Goal: Information Seeking & Learning: Learn about a topic

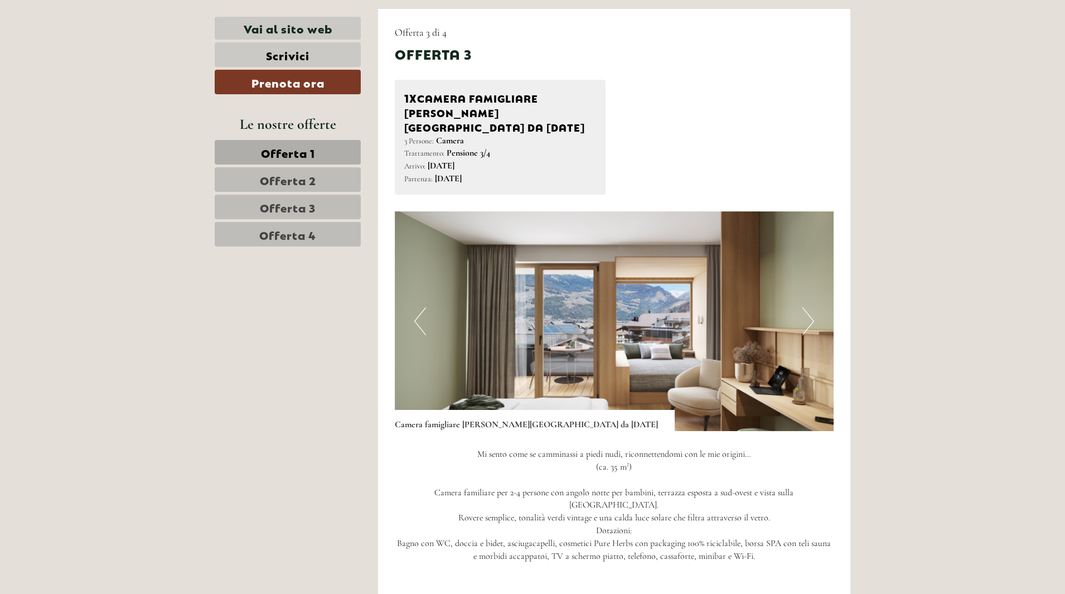
scroll to position [2228, 0]
click at [813, 308] on button "Next" at bounding box center [808, 322] width 12 height 28
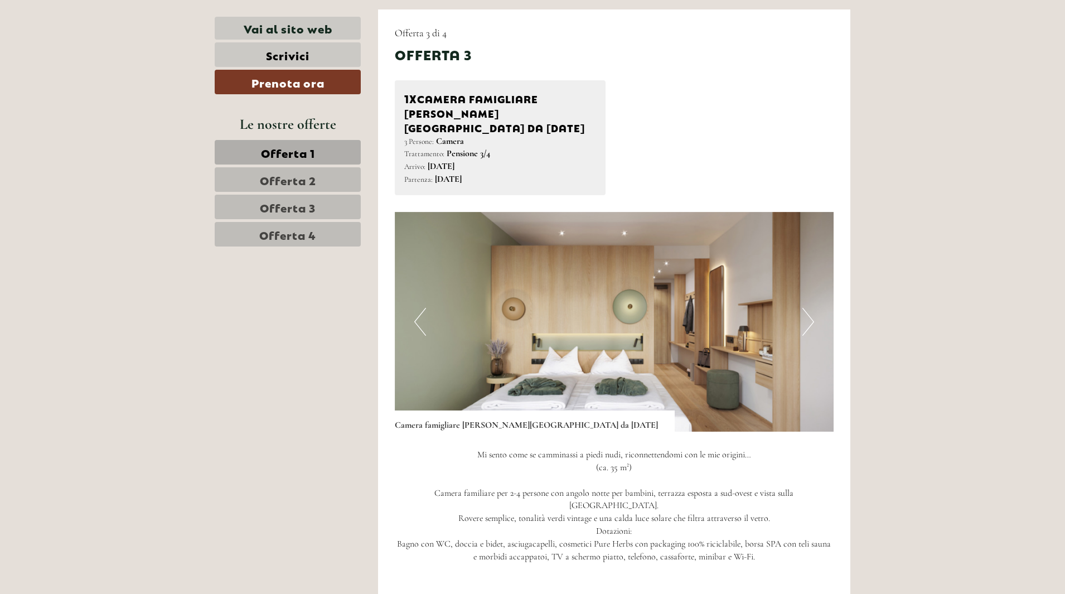
click at [811, 308] on button "Next" at bounding box center [808, 322] width 12 height 28
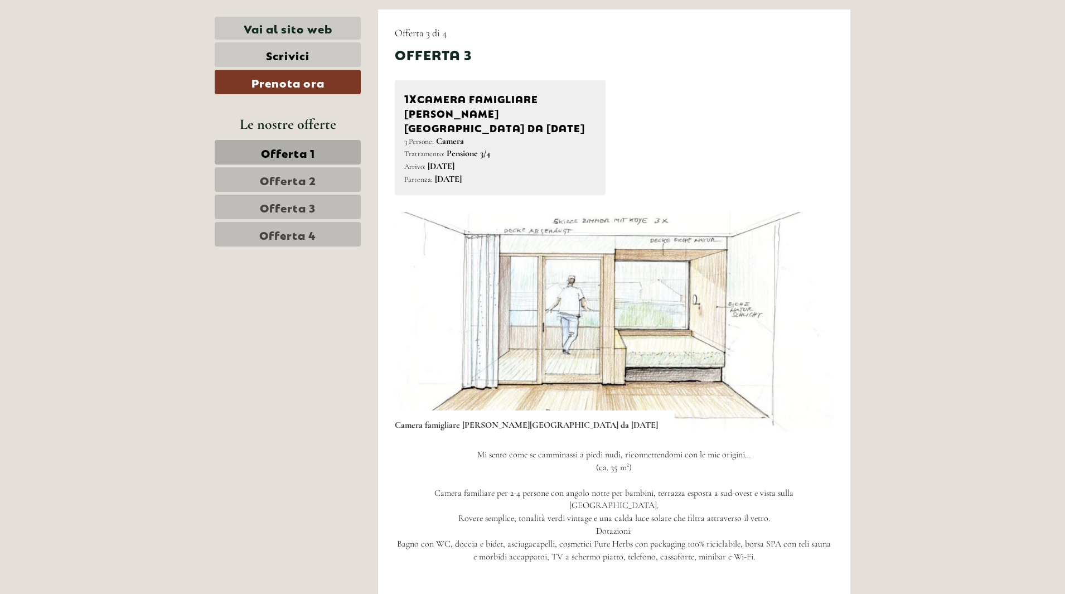
click at [811, 308] on button "Next" at bounding box center [808, 322] width 12 height 28
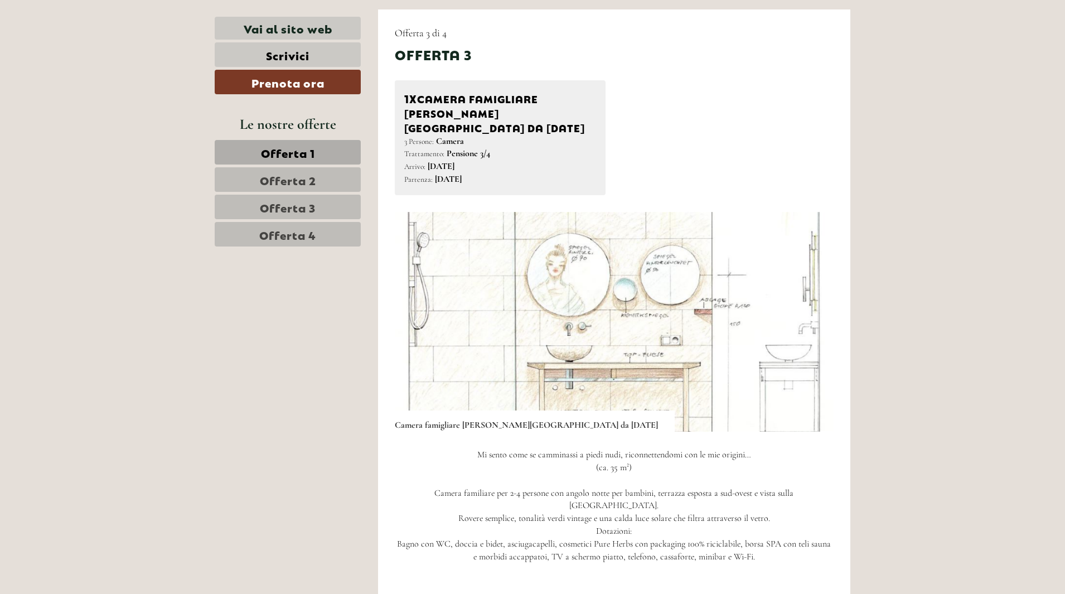
click at [811, 308] on button "Next" at bounding box center [808, 322] width 12 height 28
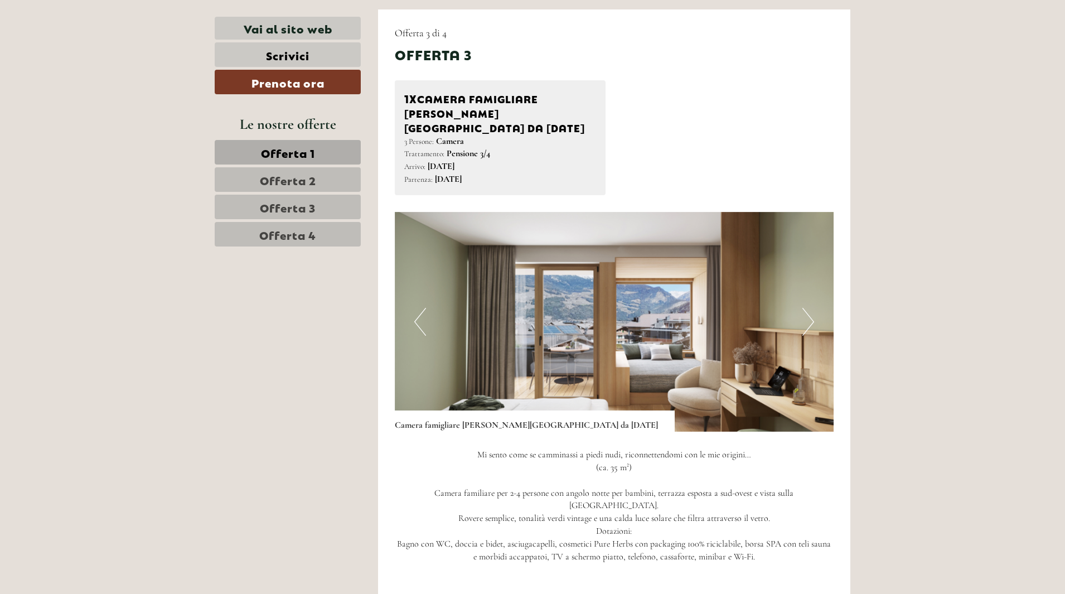
click at [811, 308] on button "Next" at bounding box center [808, 322] width 12 height 28
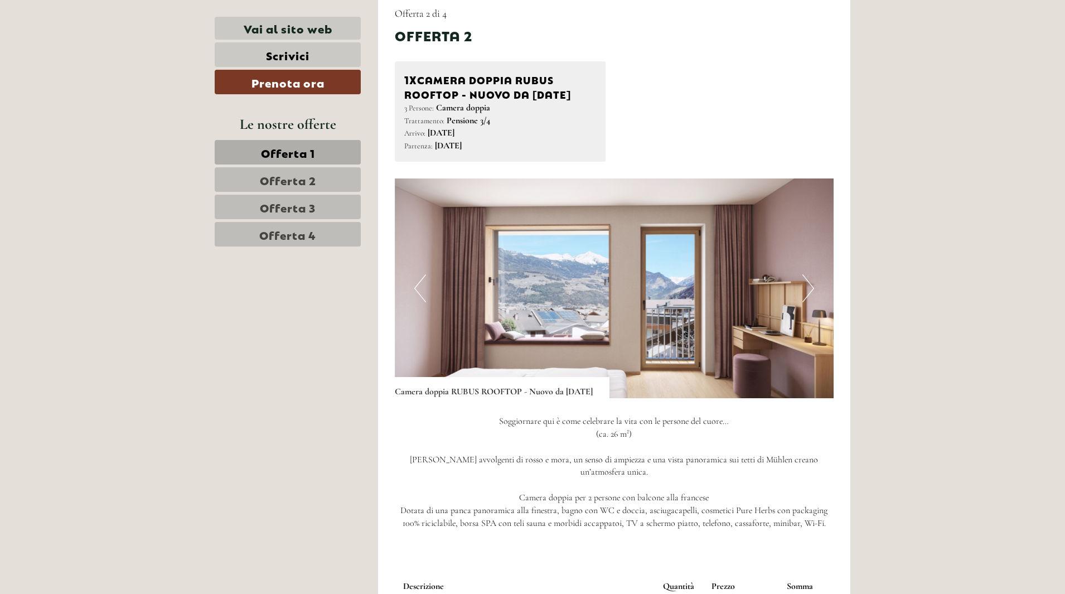
scroll to position [1447, 0]
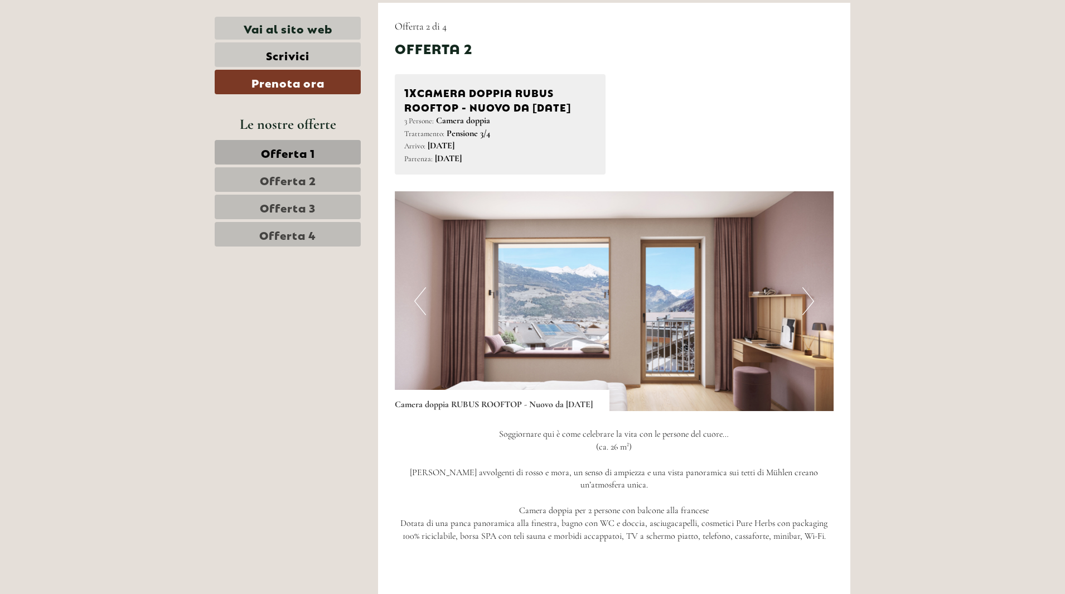
click at [807, 301] on button "Next" at bounding box center [808, 301] width 12 height 28
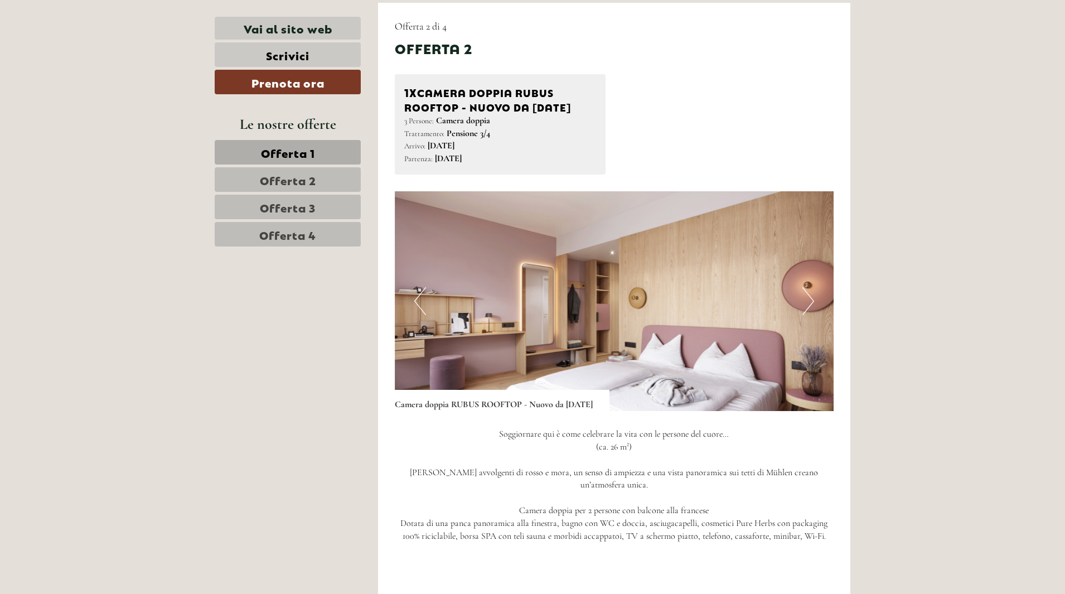
click at [806, 299] on button "Next" at bounding box center [808, 301] width 12 height 28
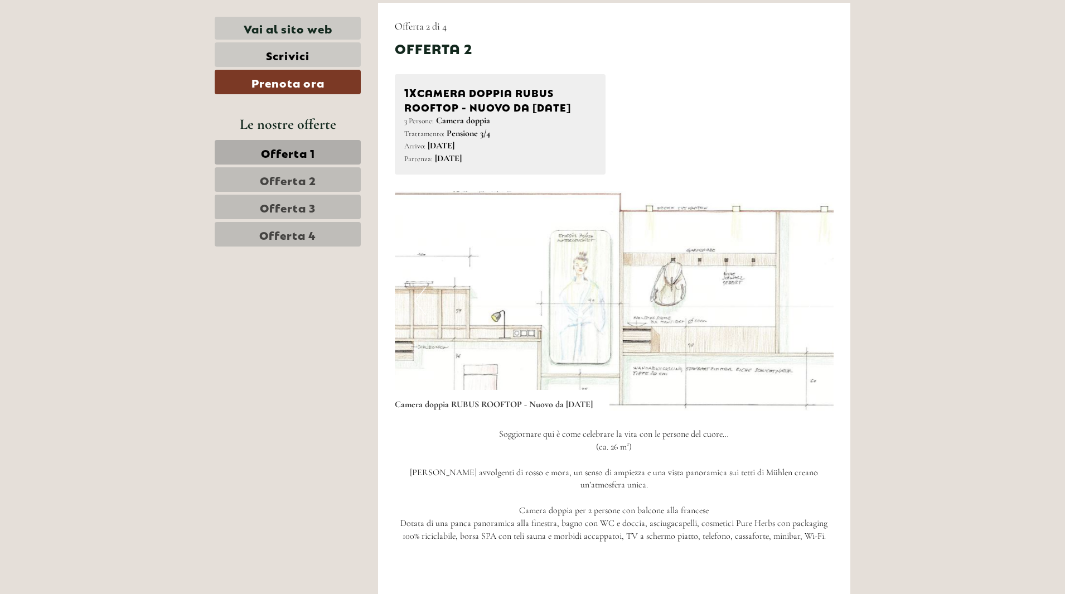
click at [806, 299] on button "Next" at bounding box center [808, 301] width 12 height 28
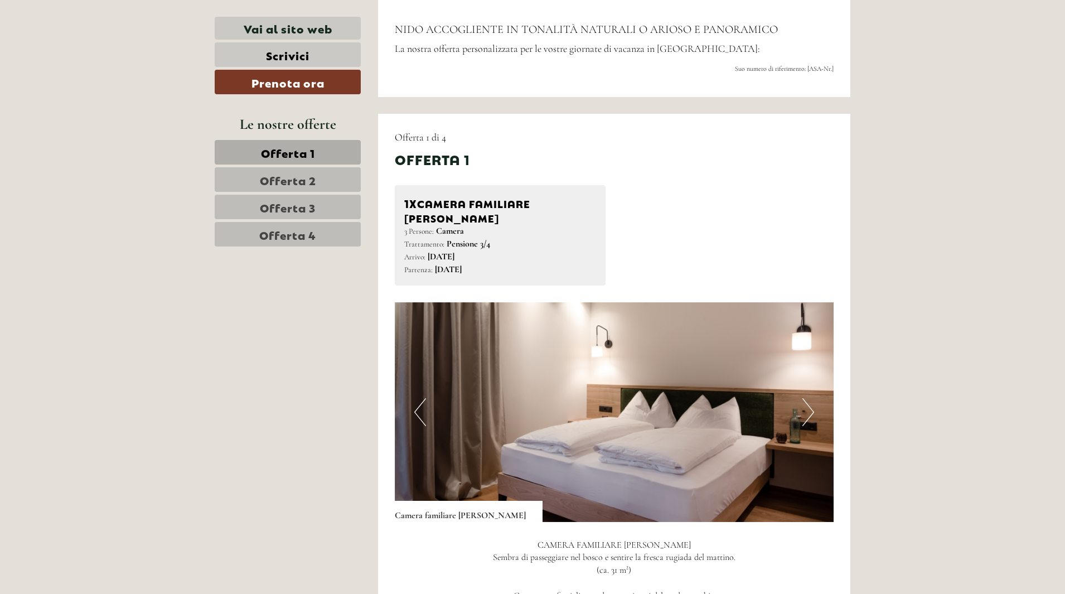
scroll to position [555, 0]
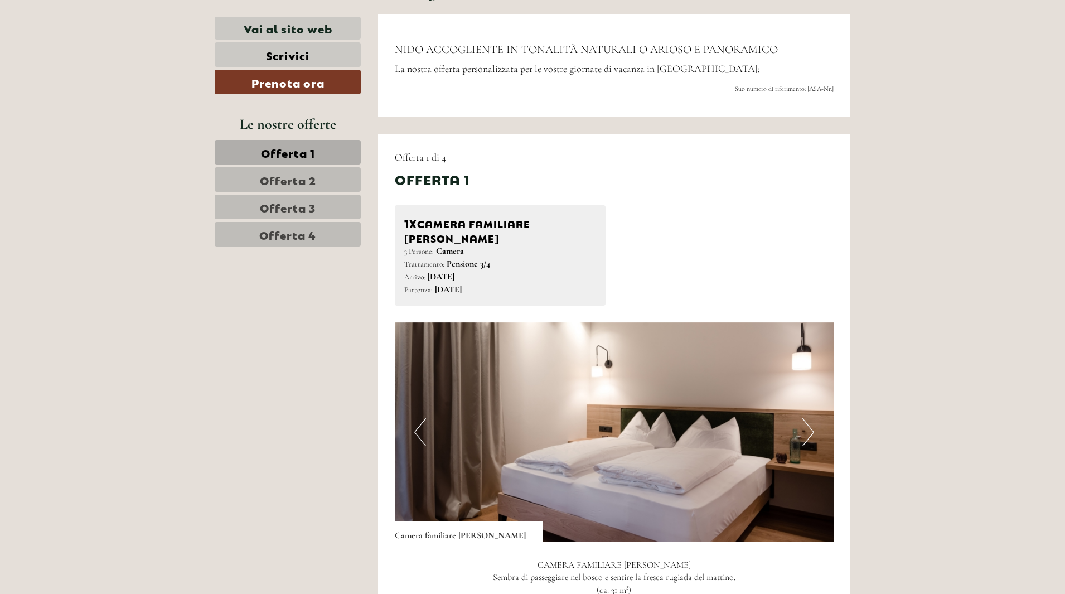
click at [811, 418] on button "Next" at bounding box center [808, 432] width 12 height 28
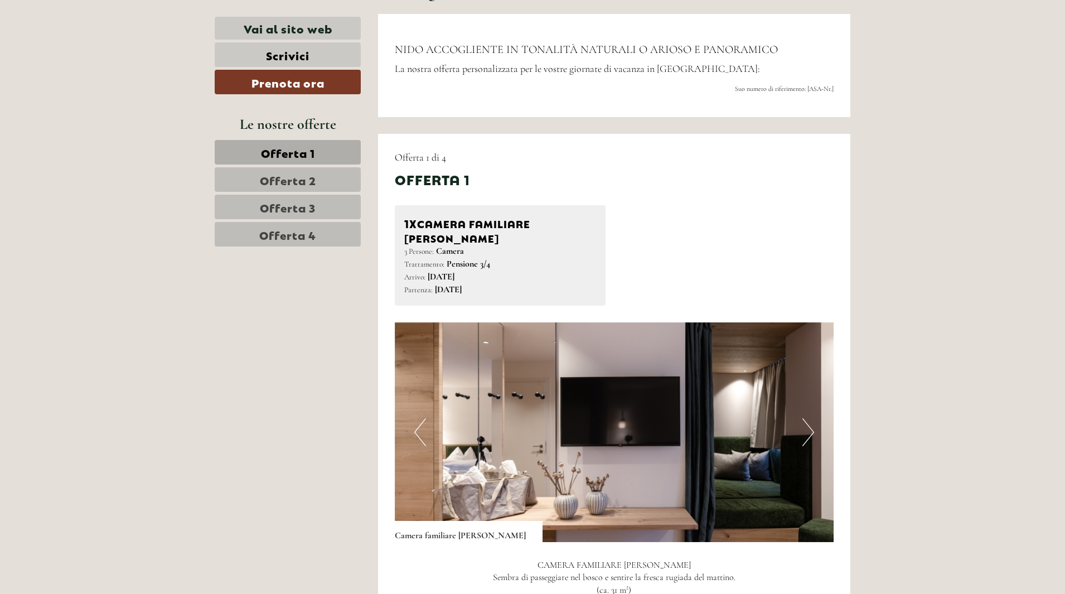
click at [811, 418] on button "Next" at bounding box center [808, 432] width 12 height 28
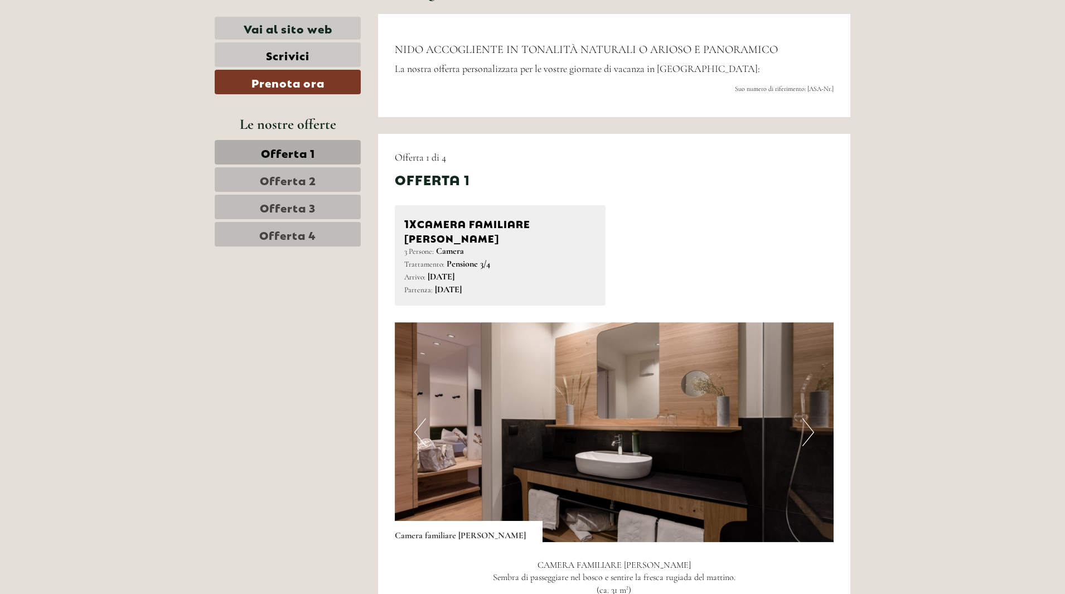
click at [811, 418] on button "Next" at bounding box center [808, 432] width 12 height 28
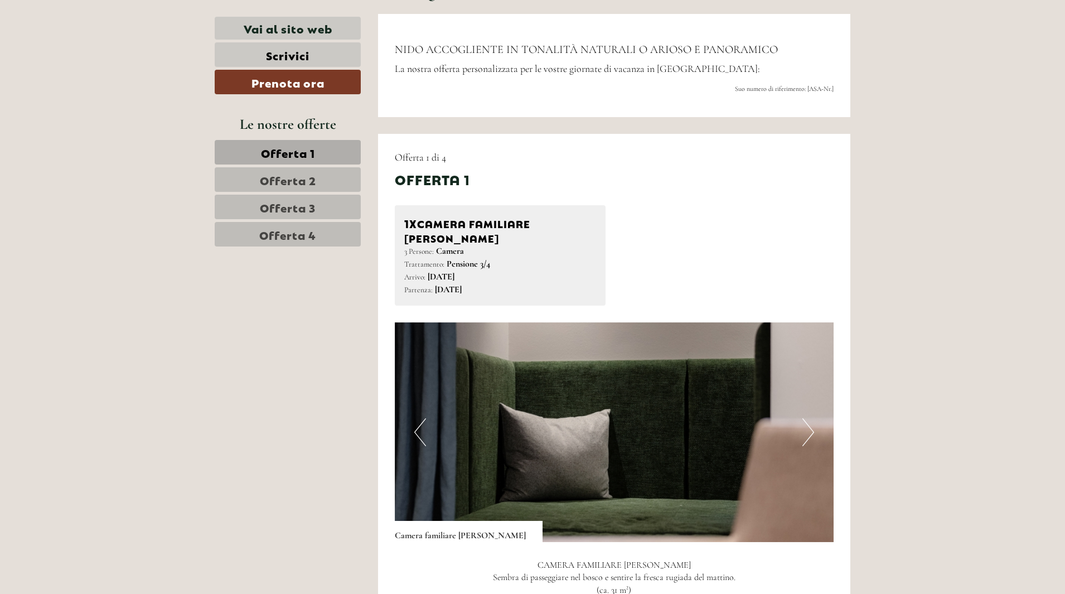
click at [811, 418] on button "Next" at bounding box center [808, 432] width 12 height 28
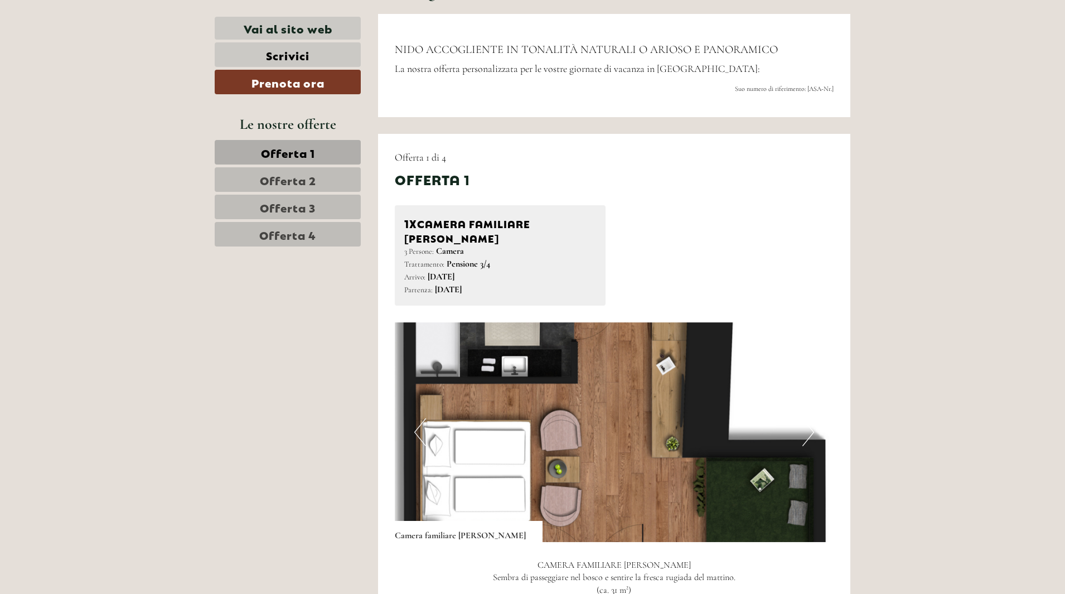
click at [811, 418] on button "Next" at bounding box center [808, 432] width 12 height 28
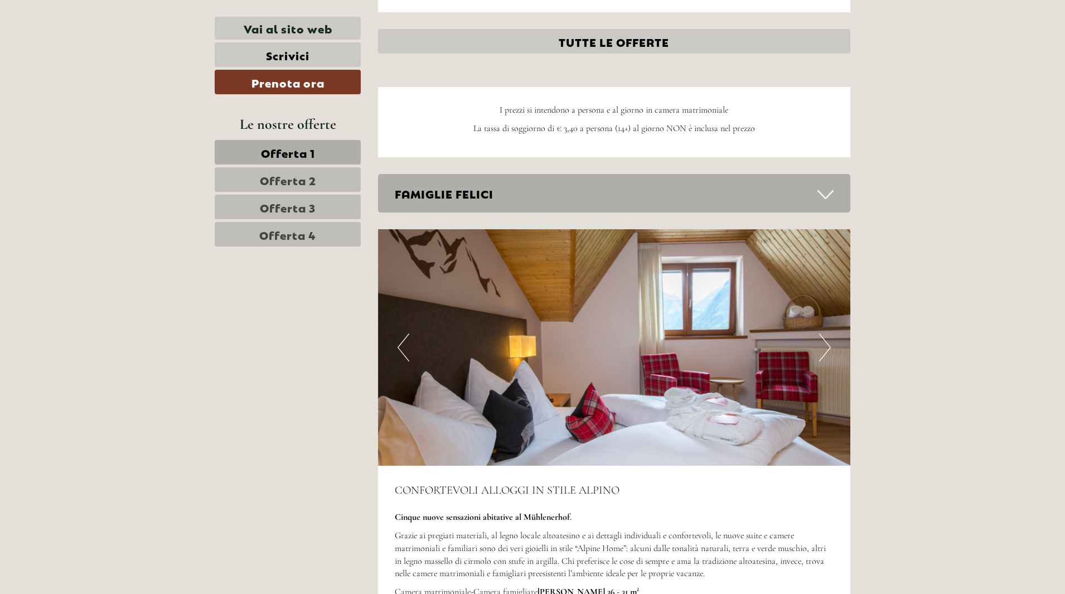
scroll to position [3120, 0]
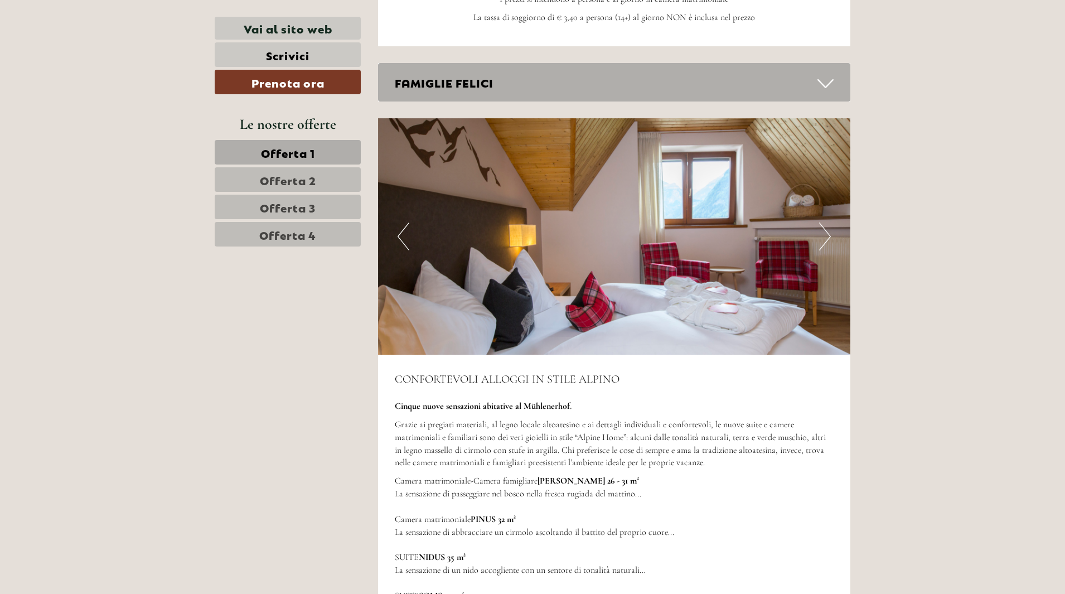
click at [809, 209] on img at bounding box center [614, 236] width 473 height 236
click at [820, 222] on button "Next" at bounding box center [825, 236] width 12 height 28
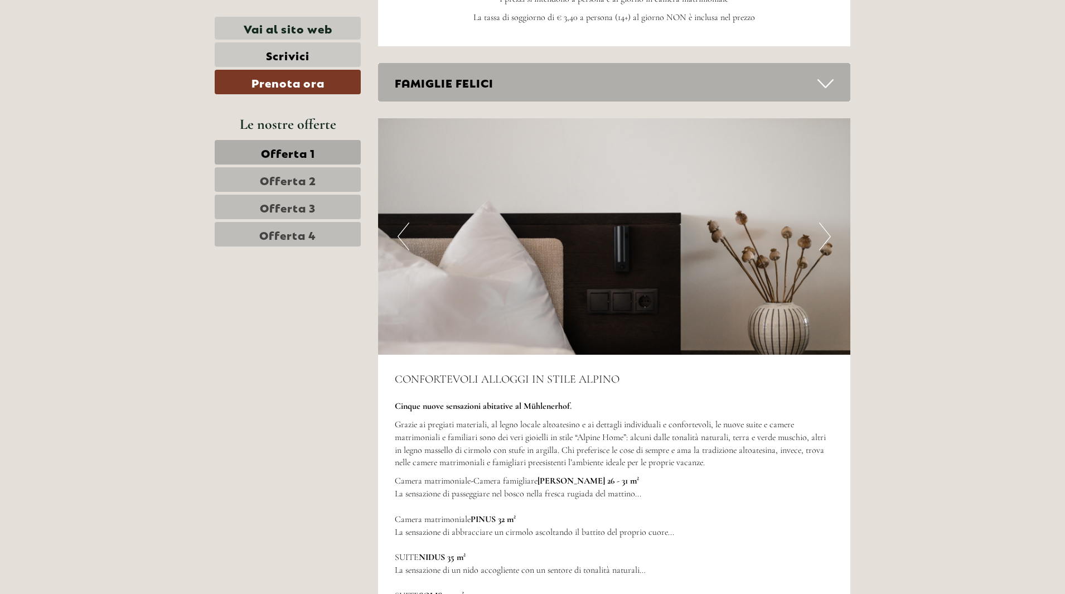
click at [821, 222] on button "Next" at bounding box center [825, 236] width 12 height 28
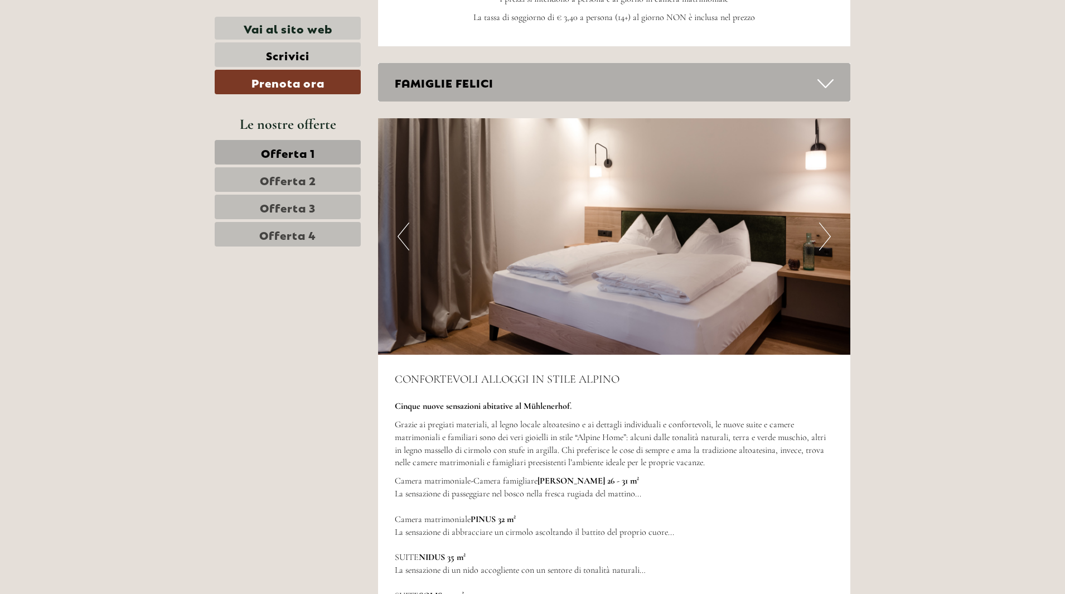
click at [821, 222] on button "Next" at bounding box center [825, 236] width 12 height 28
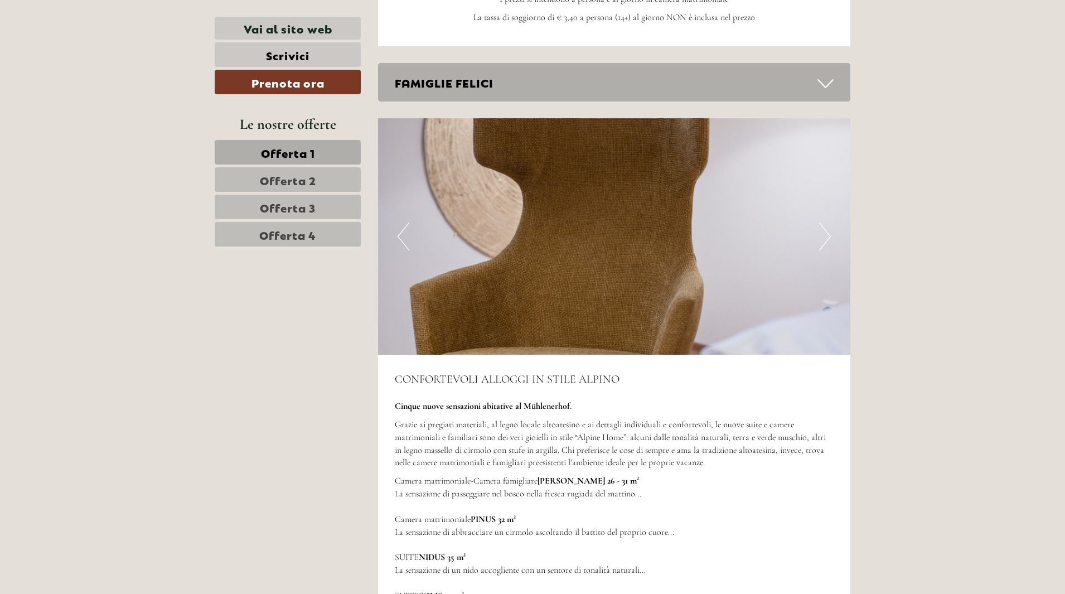
click at [821, 222] on button "Next" at bounding box center [825, 236] width 12 height 28
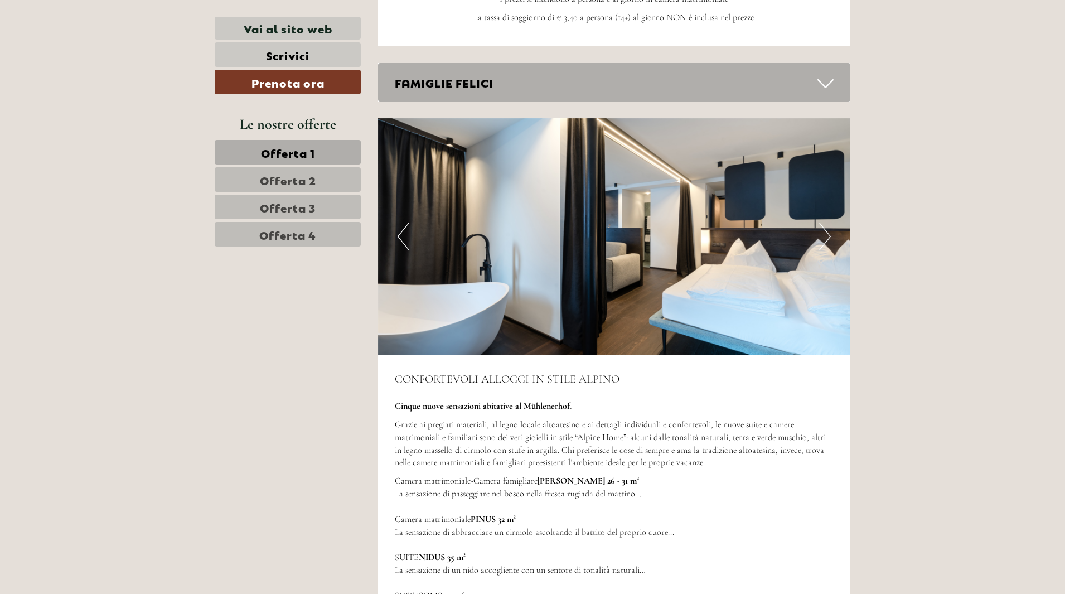
click at [821, 222] on button "Next" at bounding box center [825, 236] width 12 height 28
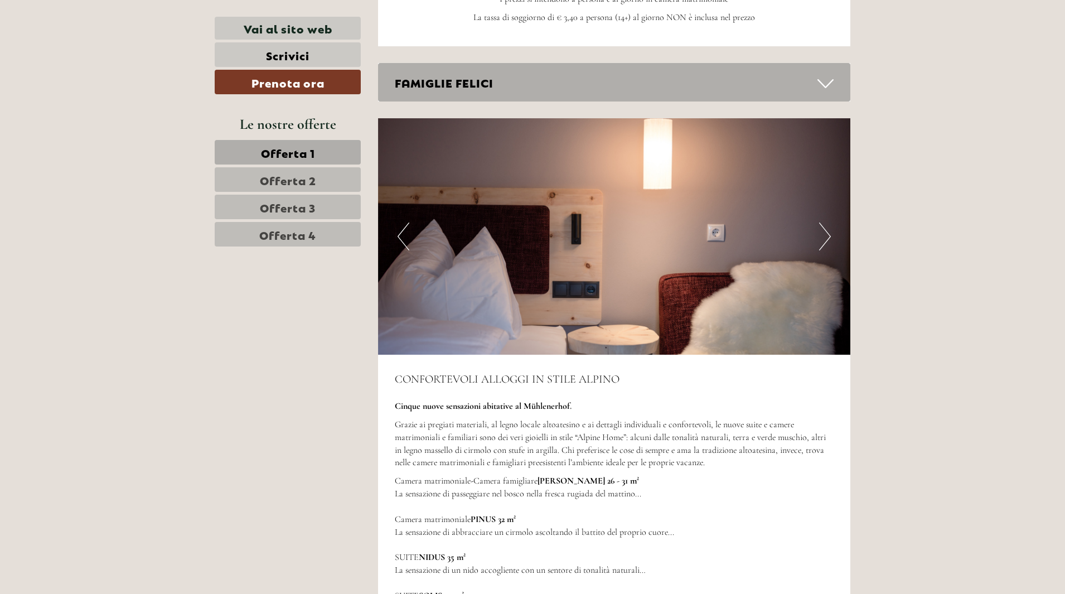
click at [821, 222] on button "Next" at bounding box center [825, 236] width 12 height 28
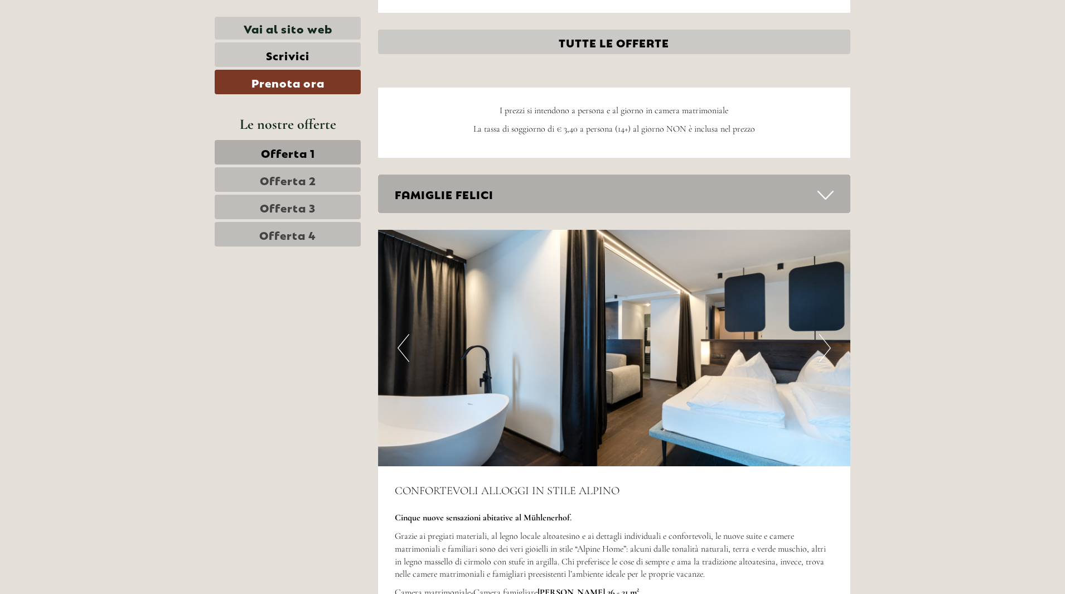
scroll to position [2953, 0]
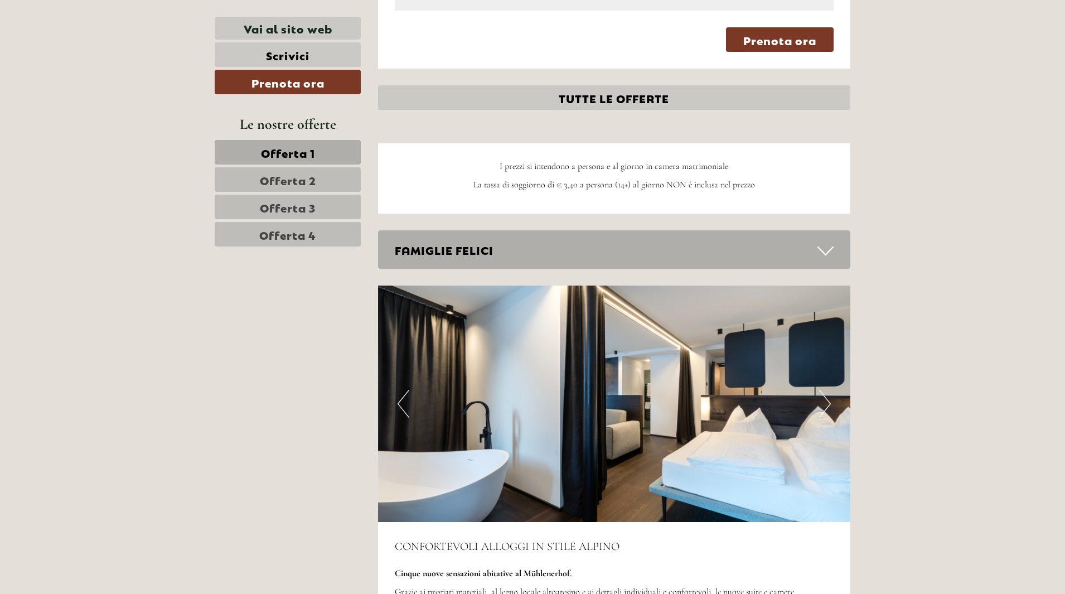
click at [590, 230] on div "FAMIGLIE FELICI" at bounding box center [614, 249] width 473 height 38
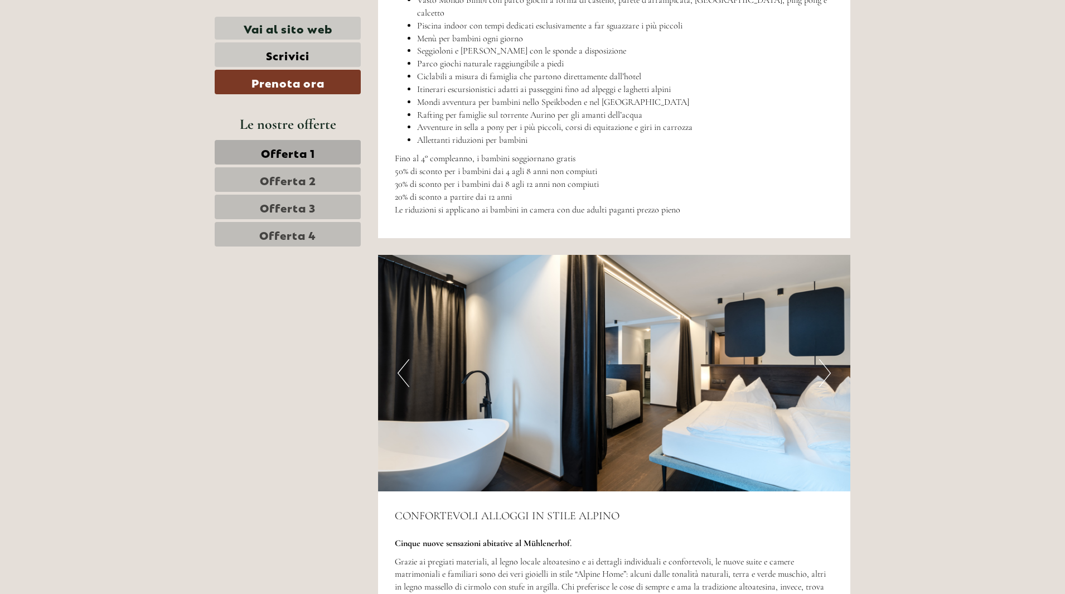
scroll to position [3566, 0]
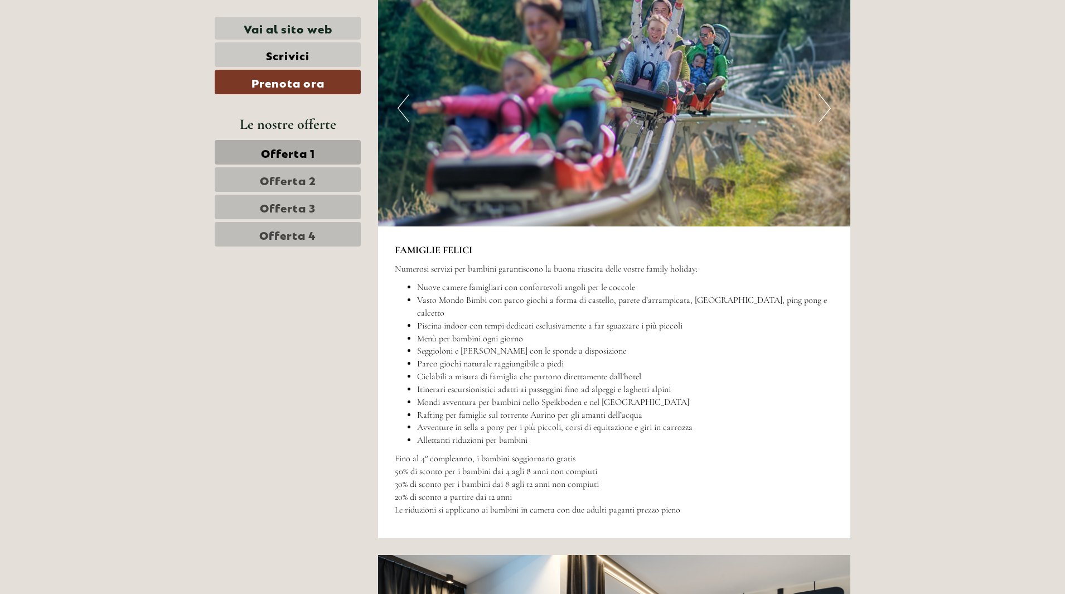
click at [307, 156] on span "Offerta 1" at bounding box center [288, 152] width 54 height 16
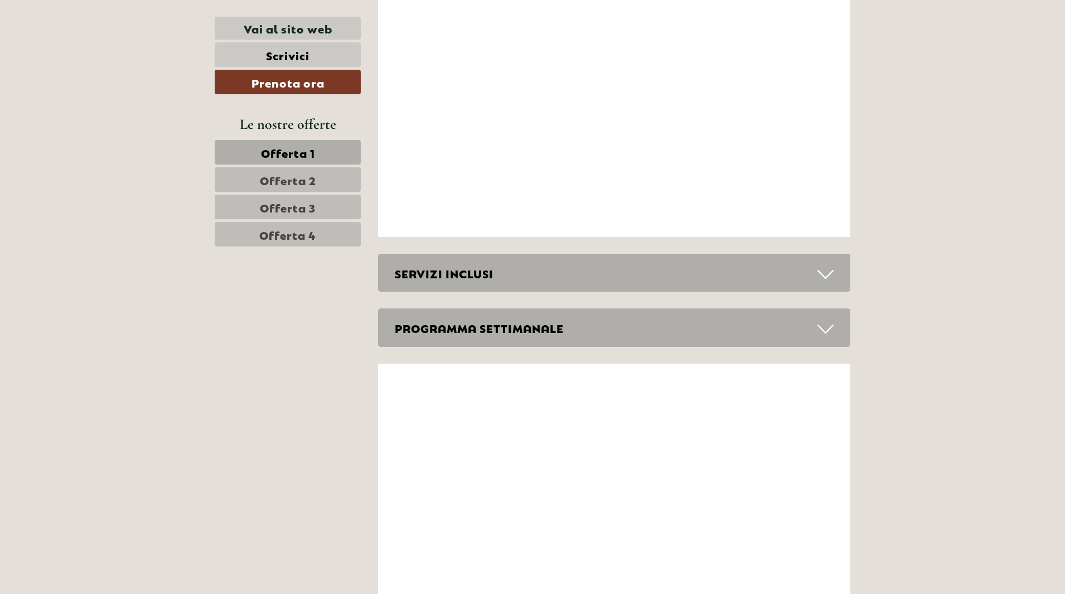
scroll to position [689, 0]
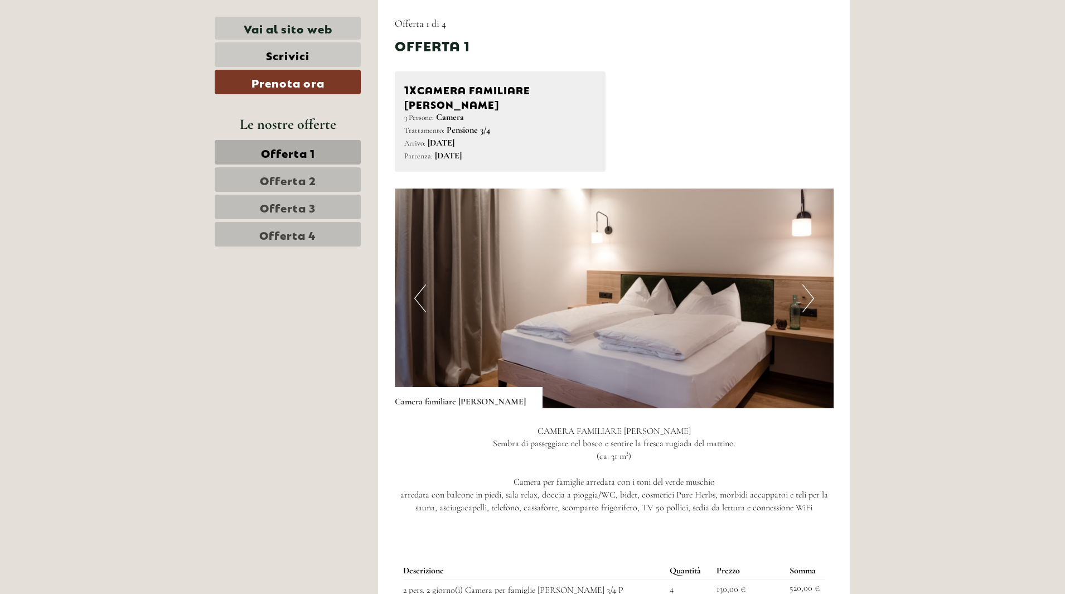
click at [313, 178] on span "Offerta 2" at bounding box center [288, 180] width 56 height 16
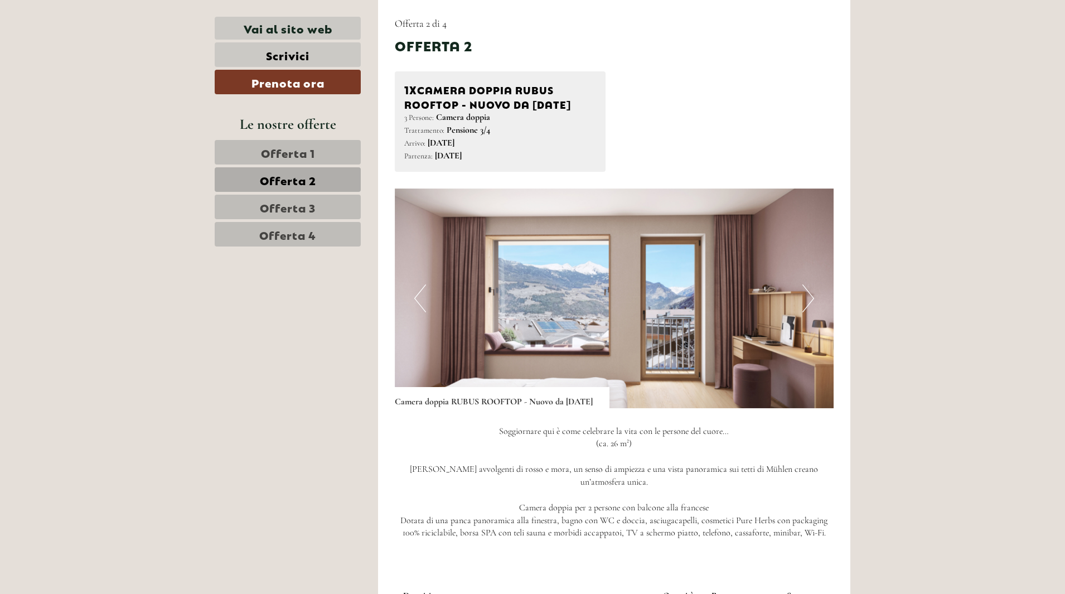
click at [314, 199] on span "Offerta 3" at bounding box center [288, 207] width 56 height 16
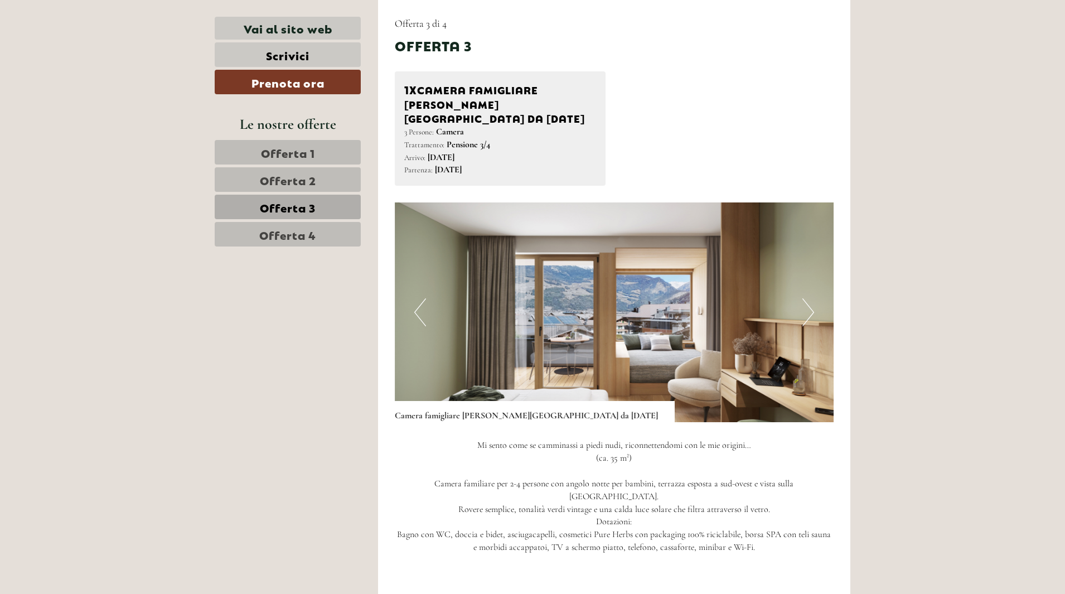
click at [311, 230] on span "Offerta 4" at bounding box center [287, 234] width 57 height 16
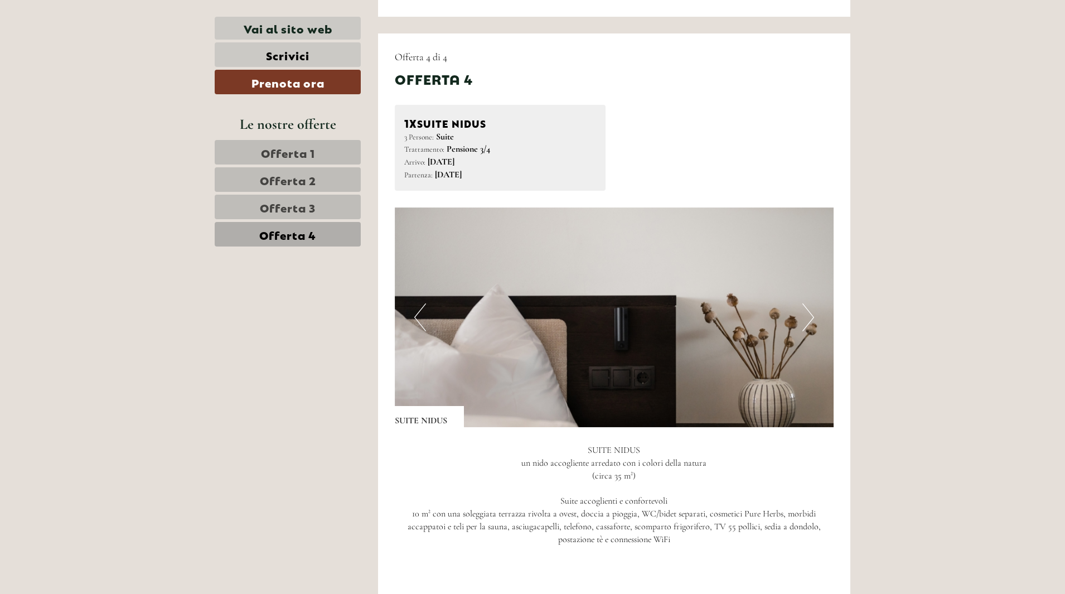
scroll to position [633, 0]
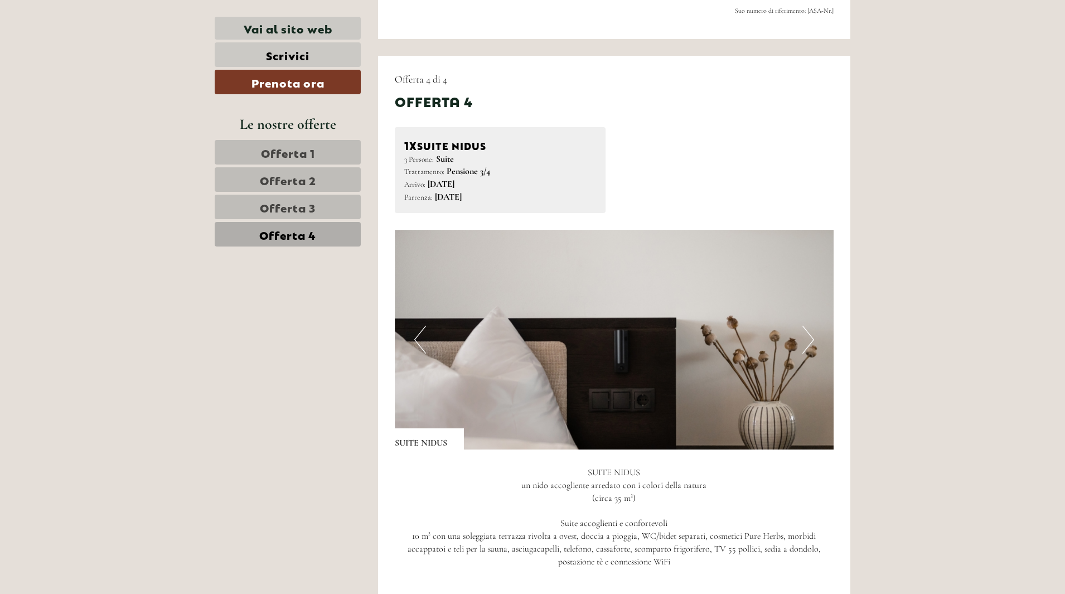
click at [802, 342] on button "Next" at bounding box center [808, 340] width 12 height 28
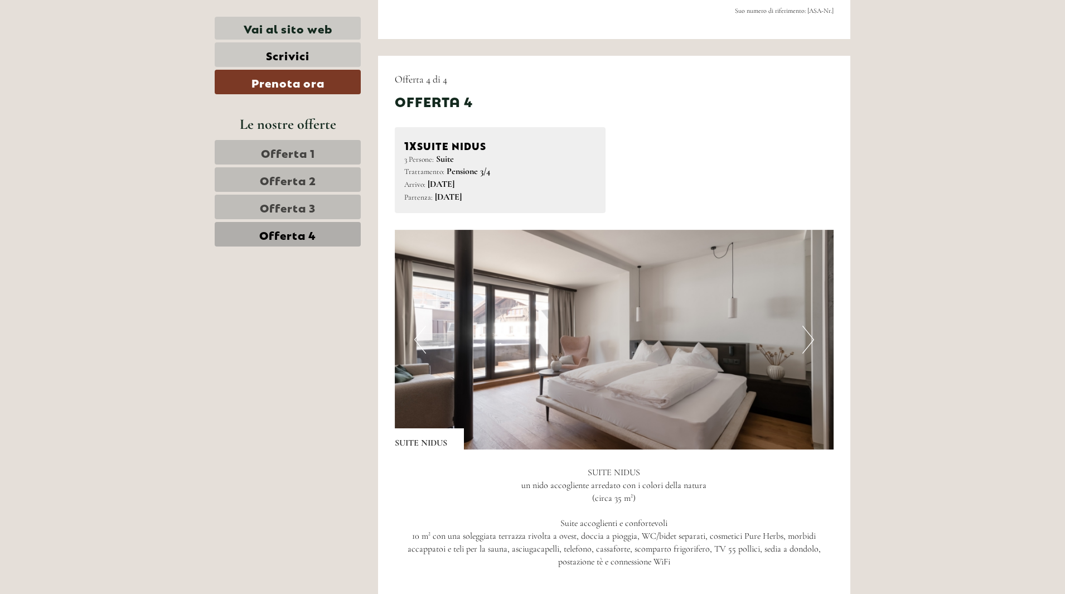
click at [805, 338] on button "Next" at bounding box center [808, 340] width 12 height 28
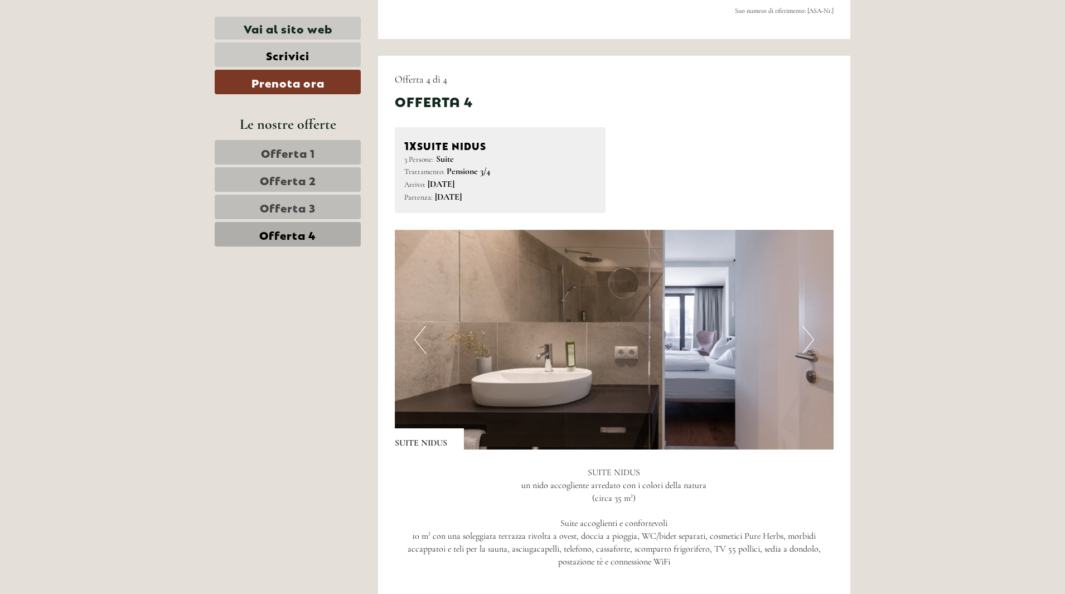
click at [805, 338] on button "Next" at bounding box center [808, 340] width 12 height 28
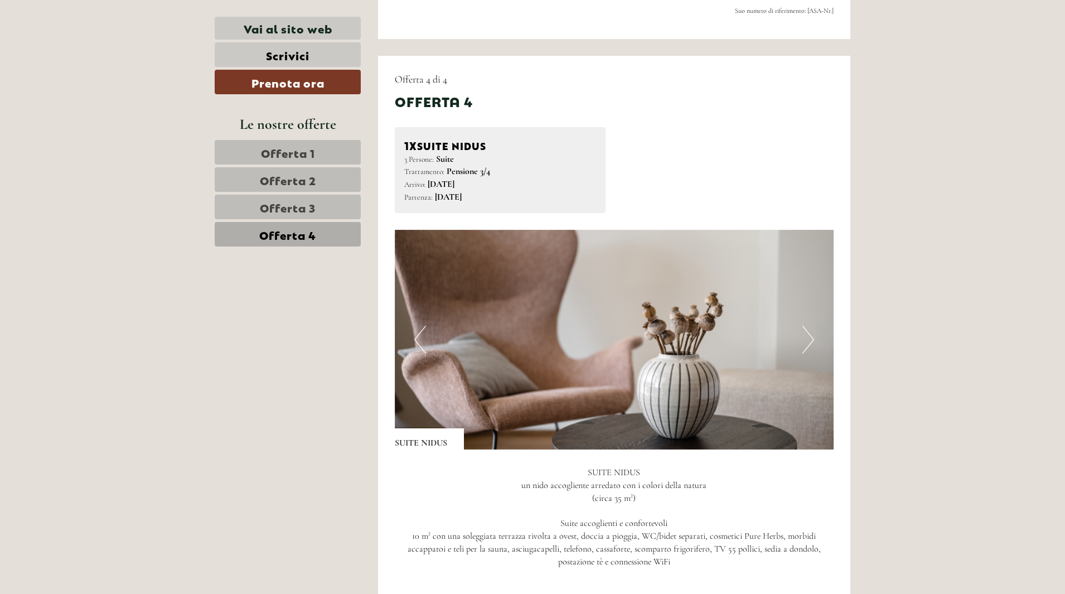
click at [805, 338] on button "Next" at bounding box center [808, 340] width 12 height 28
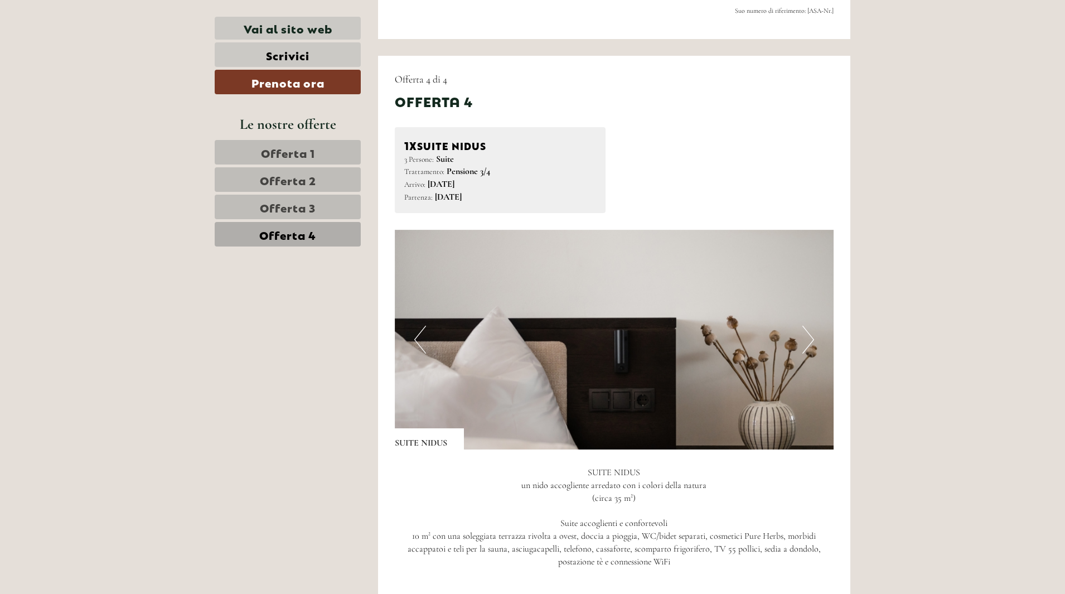
click at [805, 338] on button "Next" at bounding box center [808, 340] width 12 height 28
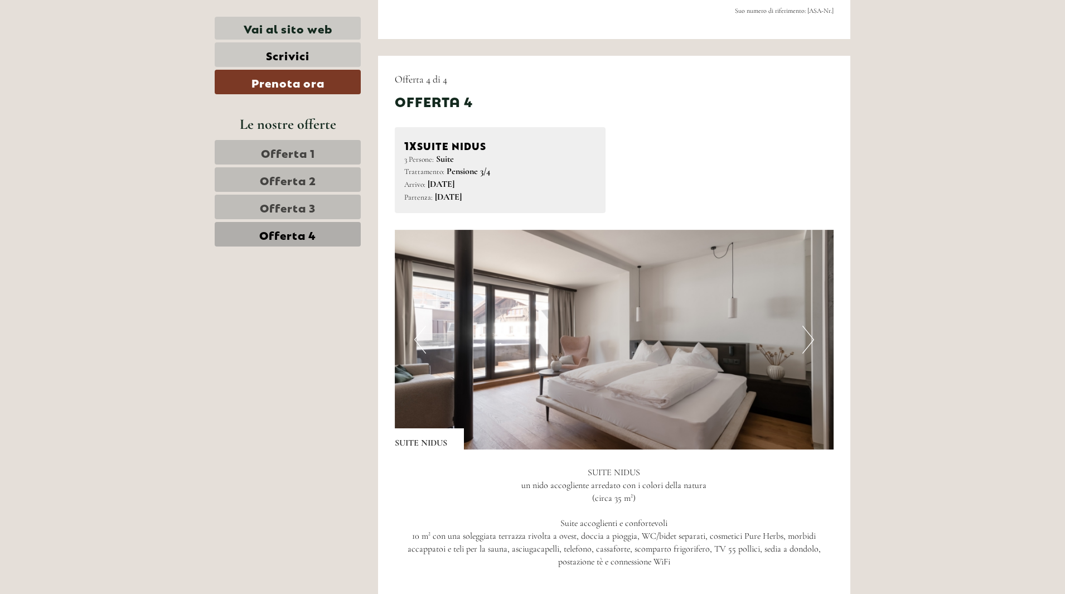
click at [805, 338] on button "Next" at bounding box center [808, 340] width 12 height 28
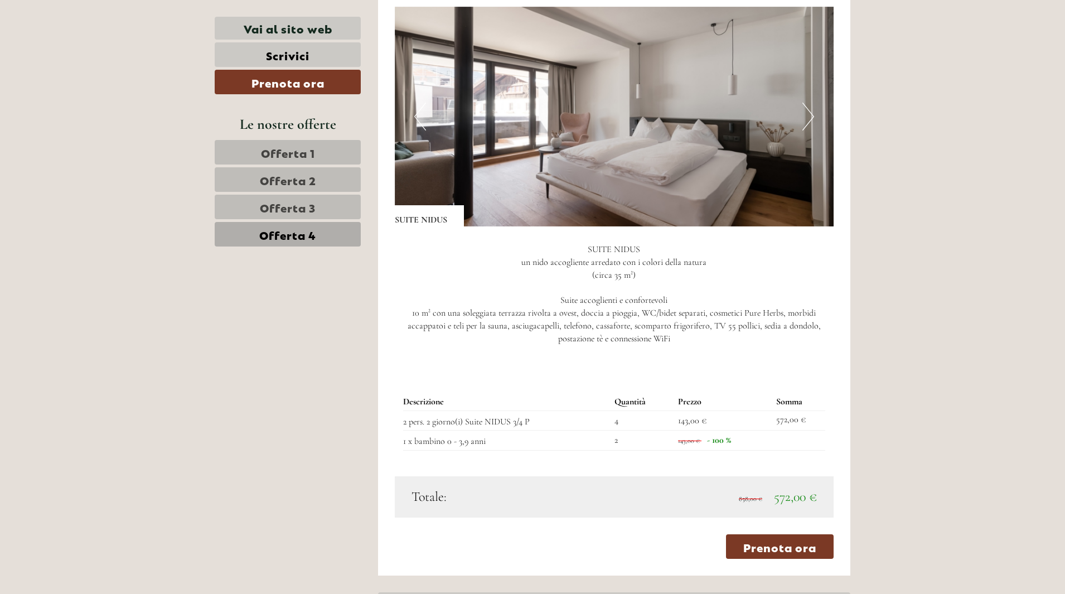
scroll to position [912, 0]
